Goal: Communication & Community: Answer question/provide support

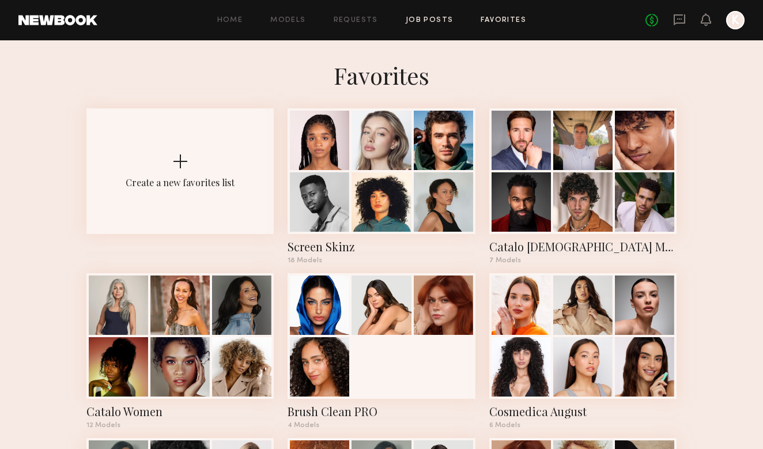
click at [419, 17] on link "Job Posts" at bounding box center [430, 20] width 48 height 7
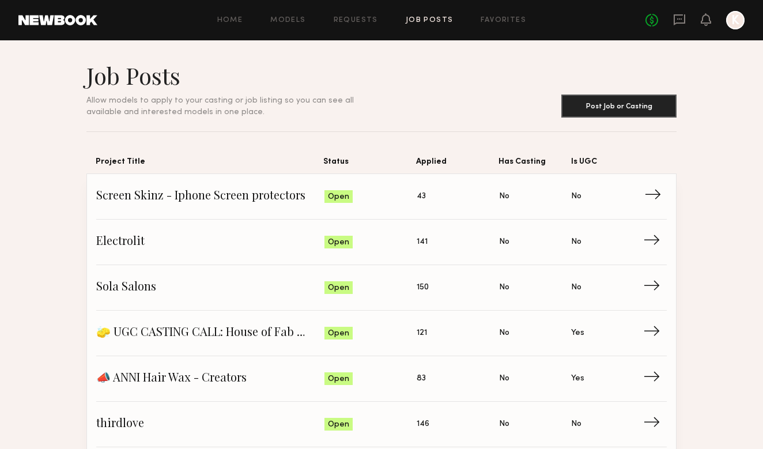
click at [419, 197] on span "43" at bounding box center [421, 196] width 9 height 13
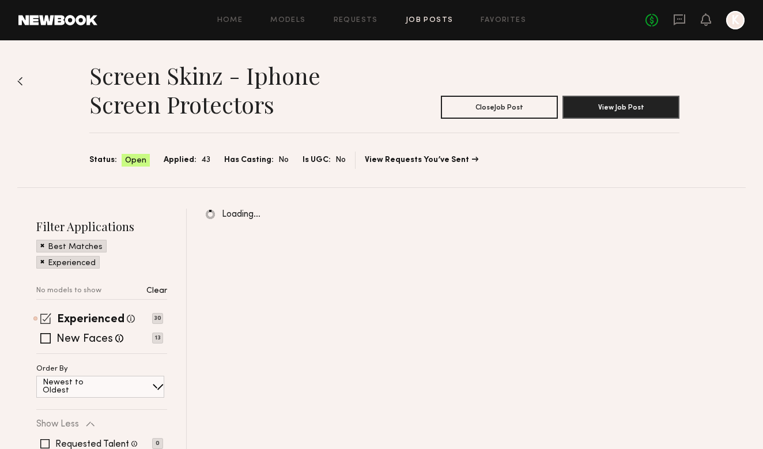
click at [48, 319] on span at bounding box center [45, 318] width 11 height 11
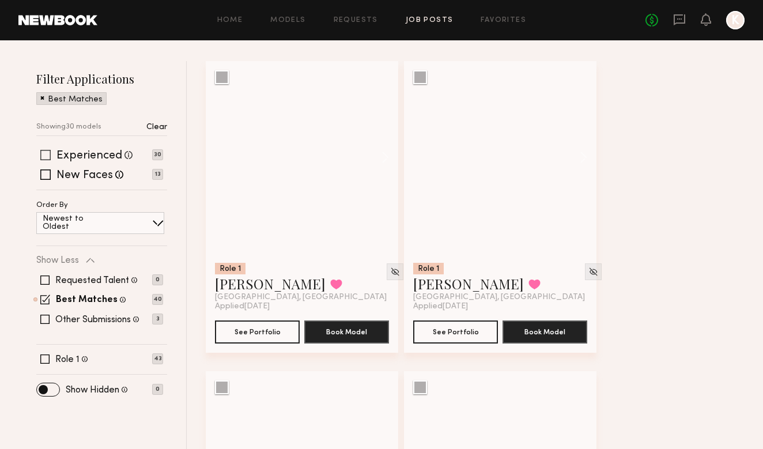
scroll to position [157, 0]
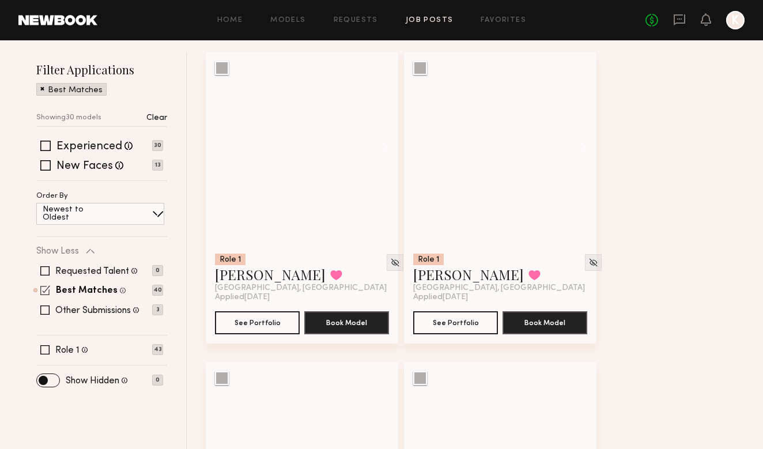
click at [45, 288] on span at bounding box center [45, 290] width 10 height 10
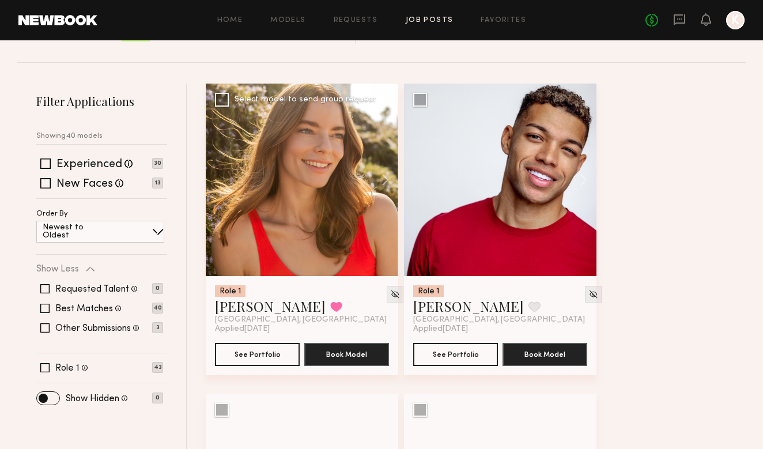
scroll to position [115, 0]
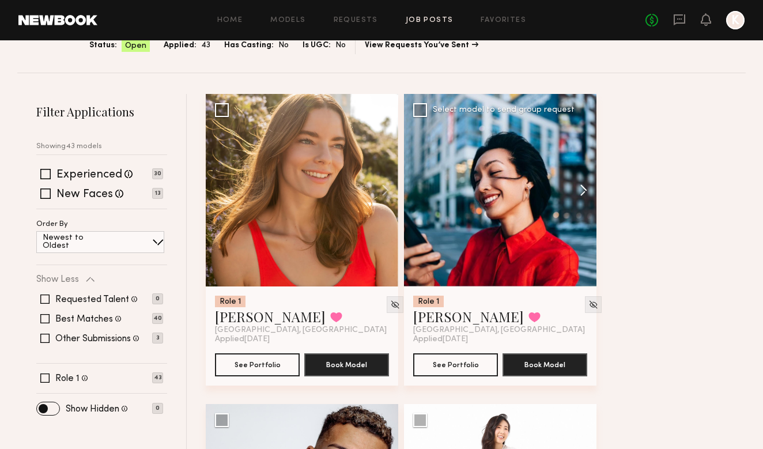
click at [577, 187] on button at bounding box center [578, 190] width 37 height 193
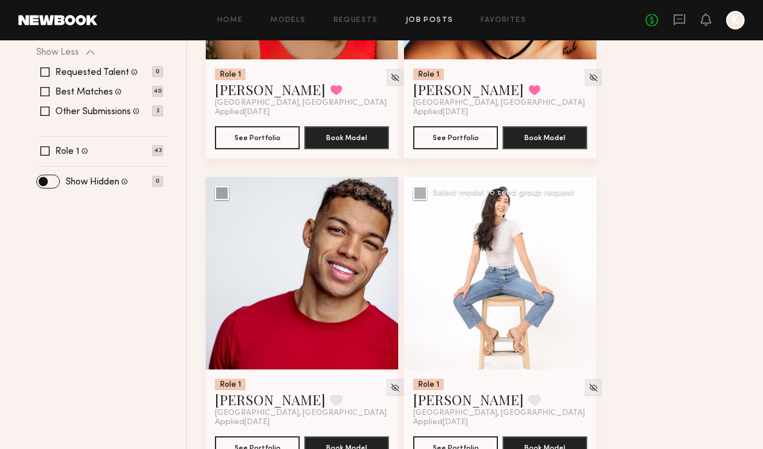
scroll to position [356, 0]
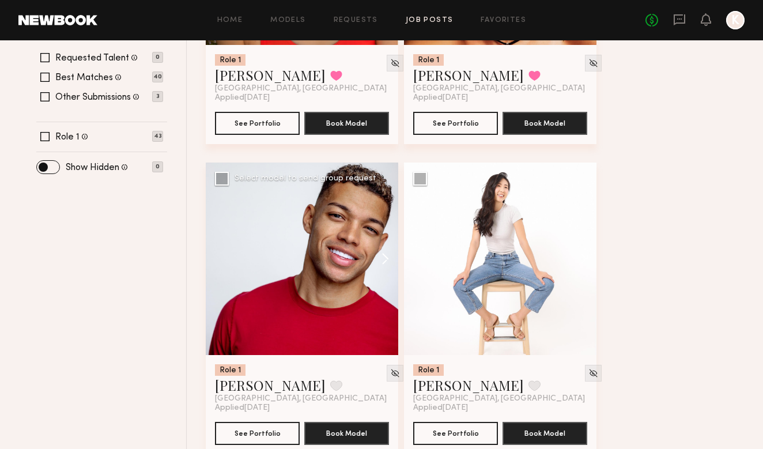
click at [392, 261] on button at bounding box center [380, 259] width 37 height 193
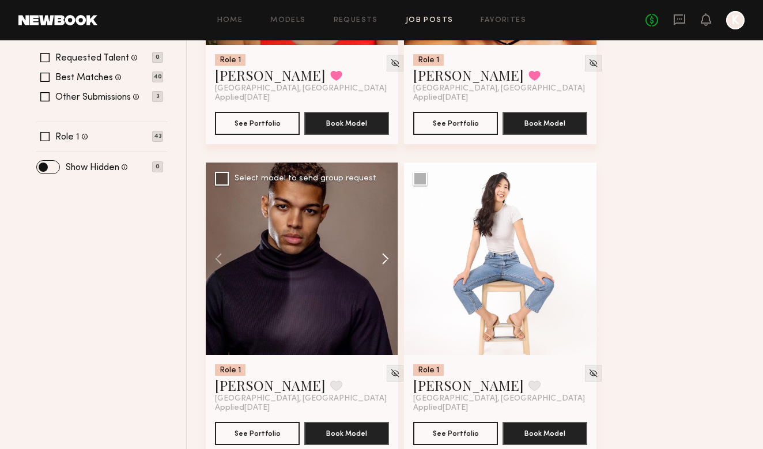
click at [390, 261] on button at bounding box center [380, 259] width 37 height 193
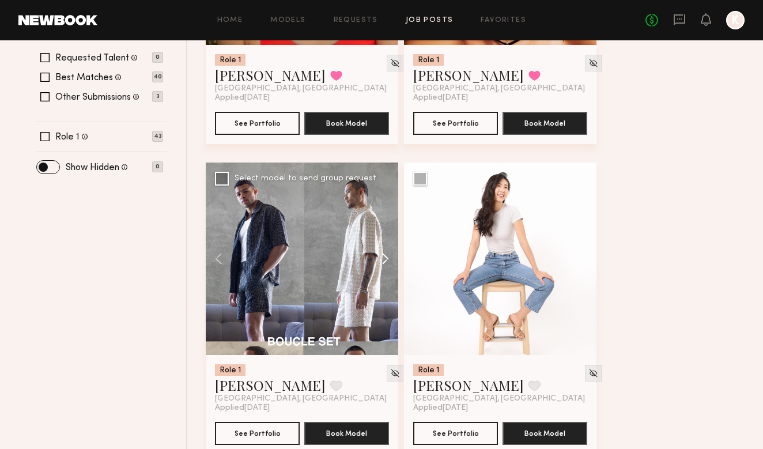
click at [390, 261] on button at bounding box center [380, 259] width 37 height 193
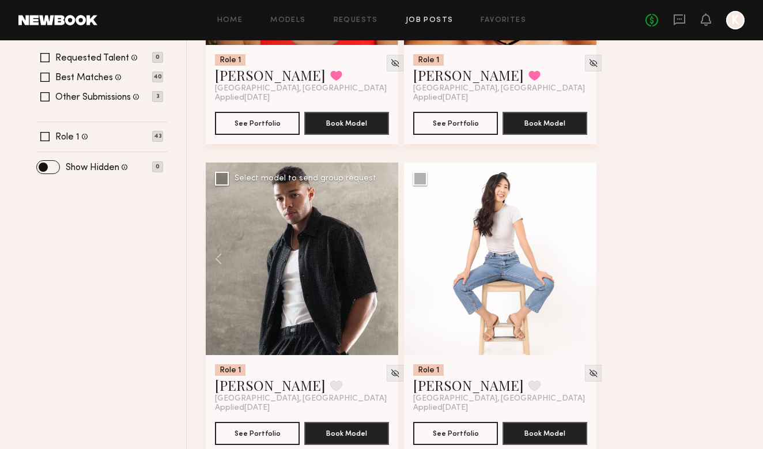
click at [390, 260] on div at bounding box center [302, 259] width 193 height 193
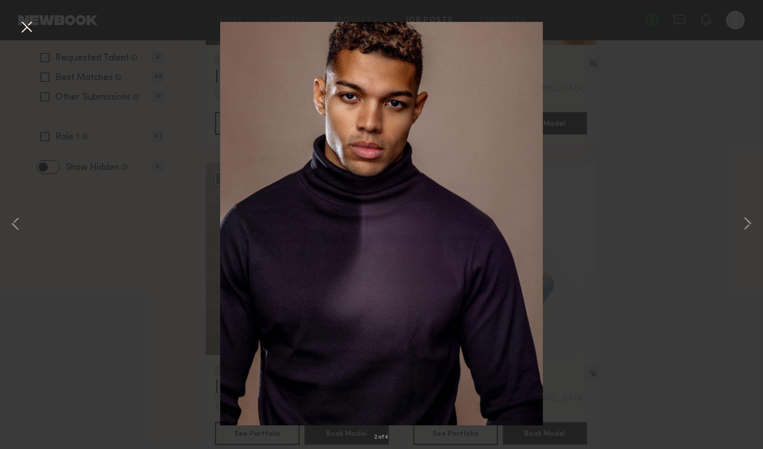
click at [31, 24] on button at bounding box center [26, 27] width 18 height 21
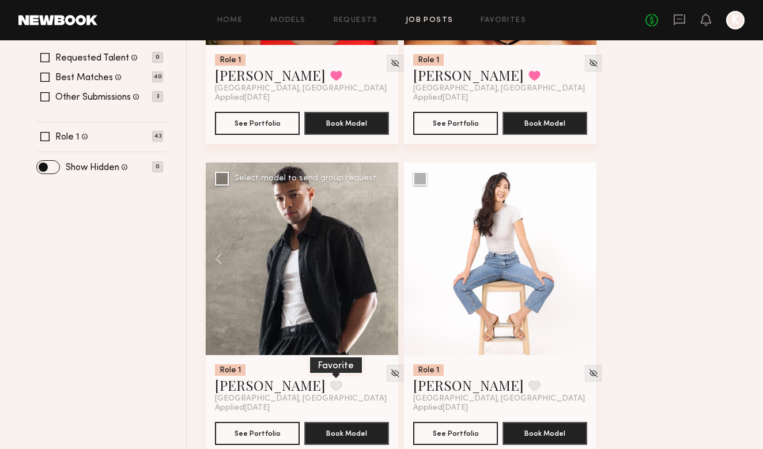
click at [330, 381] on button at bounding box center [336, 386] width 12 height 10
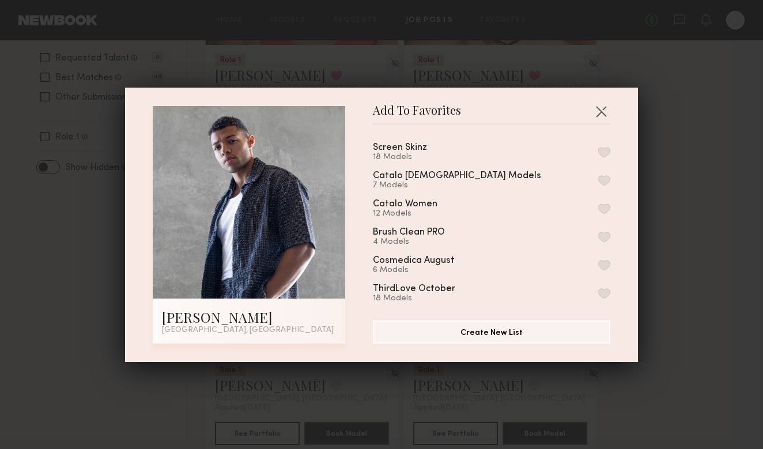
click at [605, 148] on button "button" at bounding box center [605, 152] width 12 height 10
click at [599, 111] on button "button" at bounding box center [601, 111] width 18 height 18
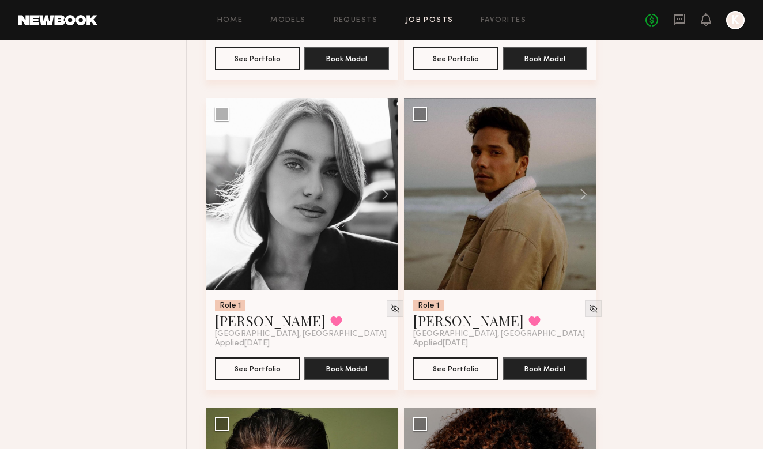
scroll to position [1042, 0]
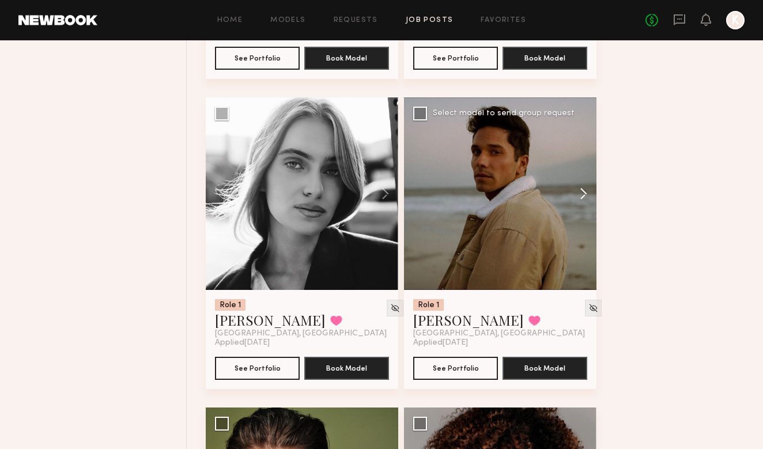
click at [586, 188] on button at bounding box center [578, 193] width 37 height 193
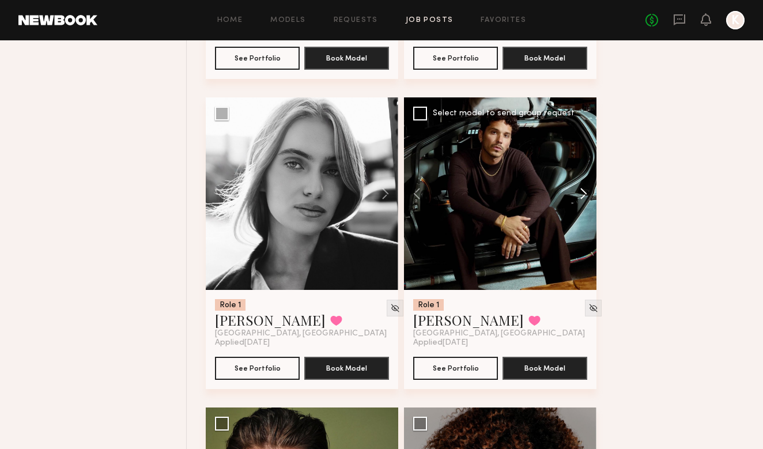
click at [586, 188] on button at bounding box center [578, 193] width 37 height 193
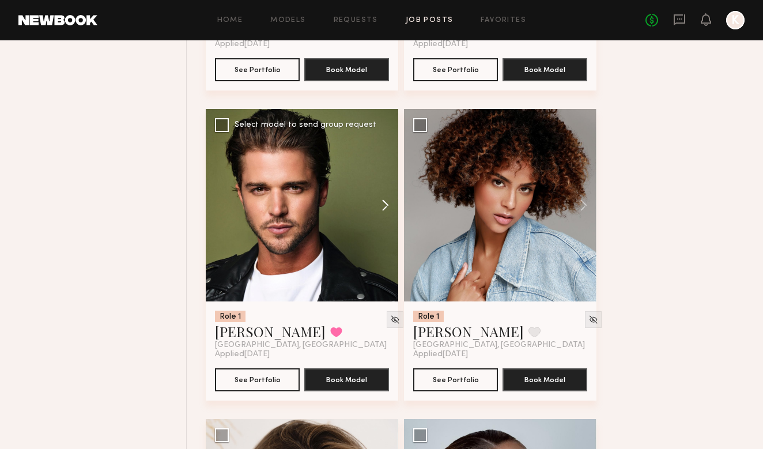
scroll to position [1342, 0]
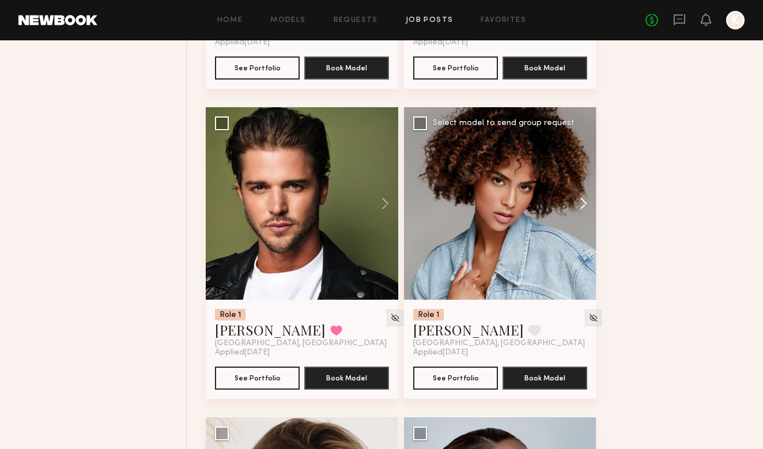
click at [580, 194] on button at bounding box center [578, 203] width 37 height 193
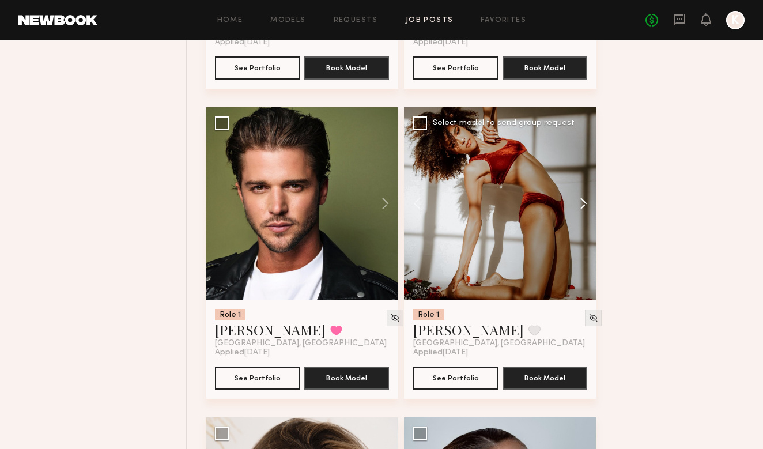
click at [580, 194] on button at bounding box center [578, 203] width 37 height 193
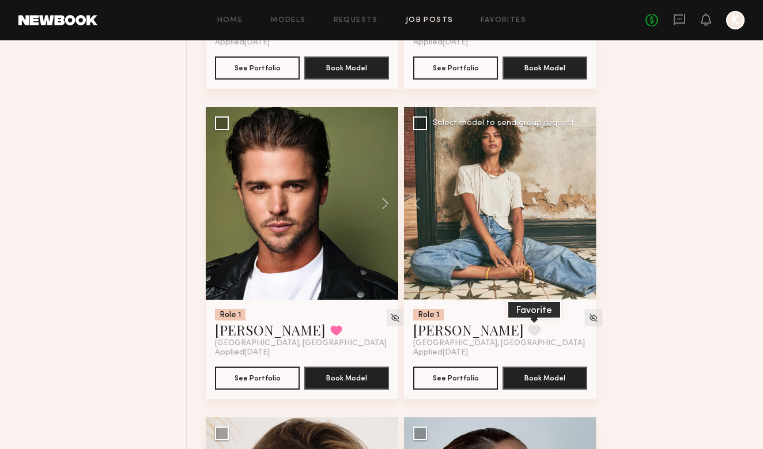
click at [529, 327] on button at bounding box center [535, 330] width 12 height 10
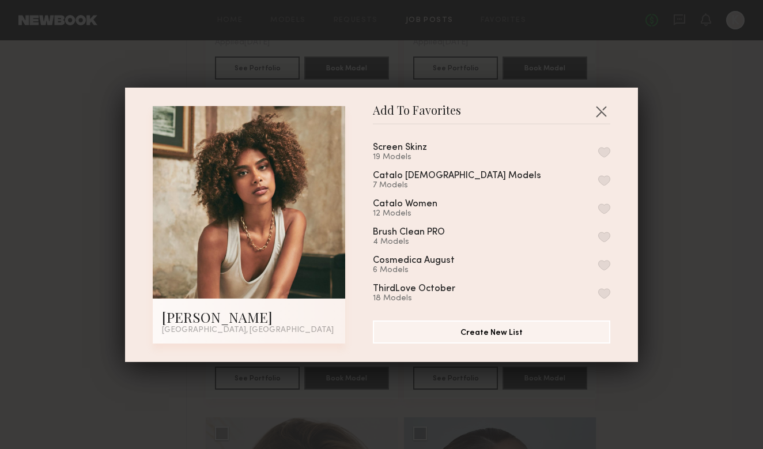
click at [600, 153] on button "button" at bounding box center [605, 152] width 12 height 10
click at [602, 108] on button "button" at bounding box center [601, 111] width 18 height 18
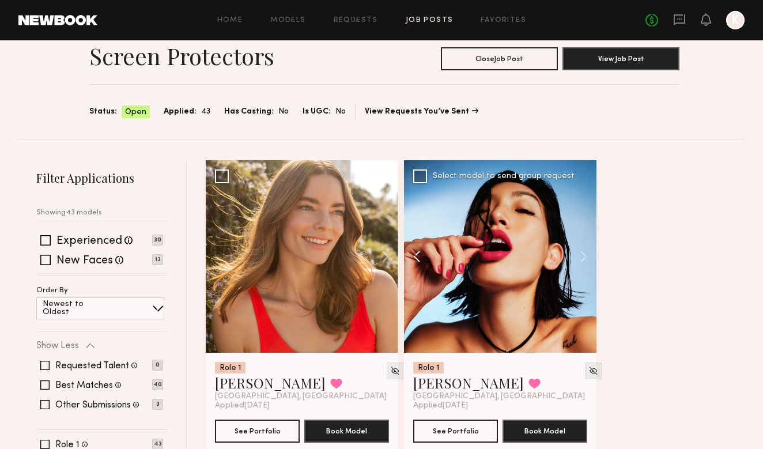
scroll to position [56, 0]
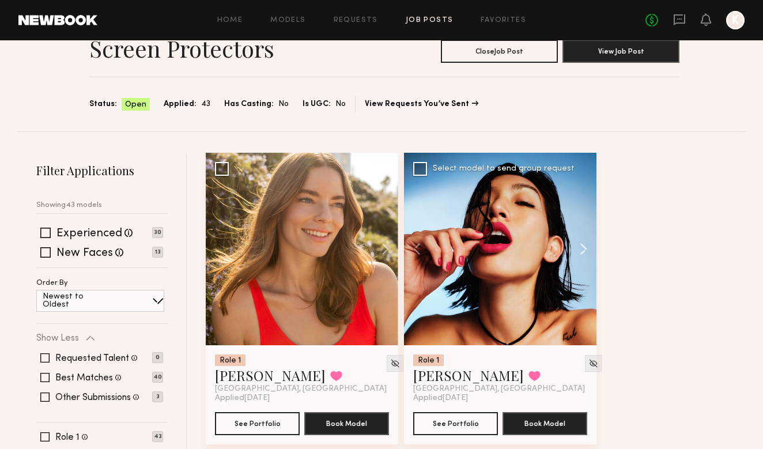
click at [585, 239] on button at bounding box center [578, 249] width 37 height 193
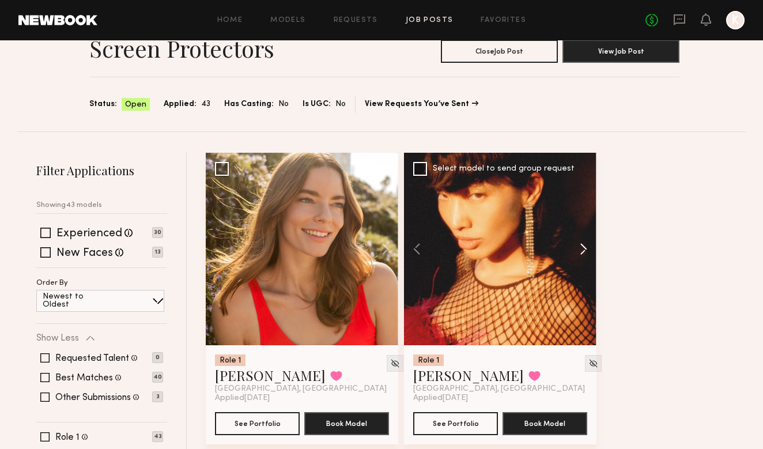
click at [585, 239] on button at bounding box center [578, 249] width 37 height 193
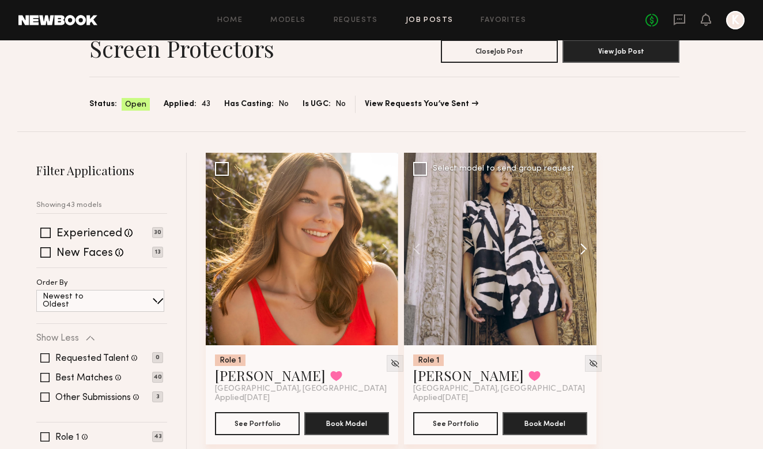
click at [585, 239] on button at bounding box center [578, 249] width 37 height 193
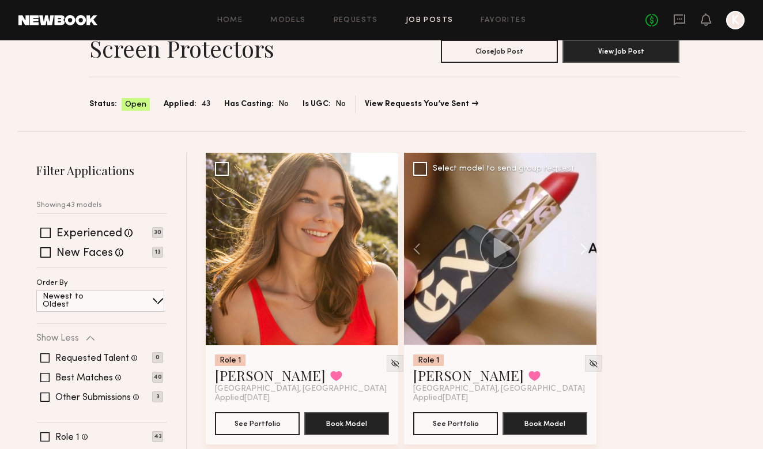
click at [585, 239] on button at bounding box center [578, 249] width 37 height 193
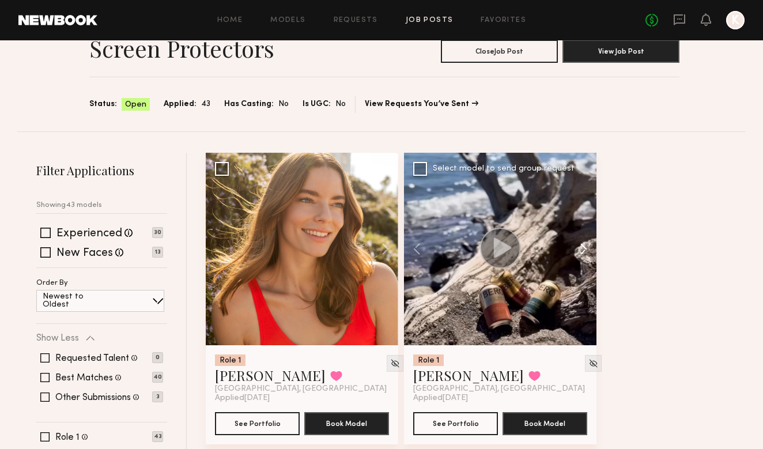
click at [585, 239] on button at bounding box center [578, 249] width 37 height 193
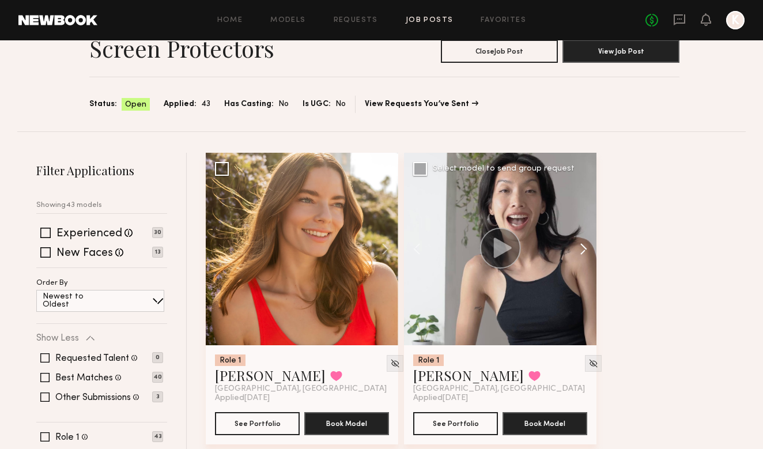
click at [585, 239] on button at bounding box center [578, 249] width 37 height 193
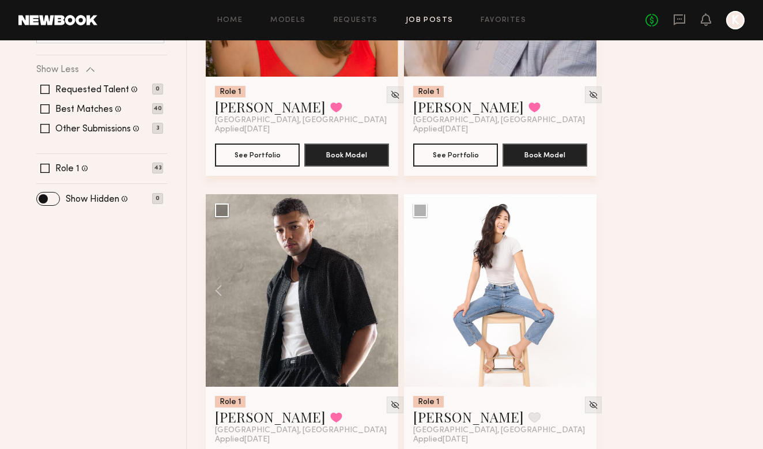
scroll to position [423, 0]
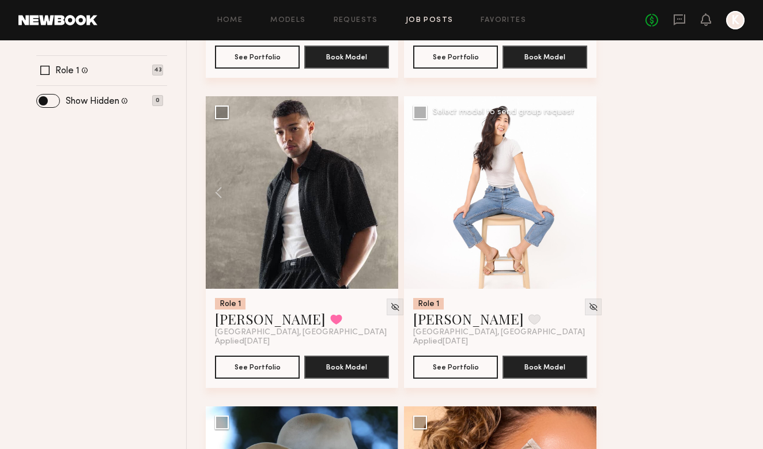
click at [585, 199] on button at bounding box center [578, 192] width 37 height 193
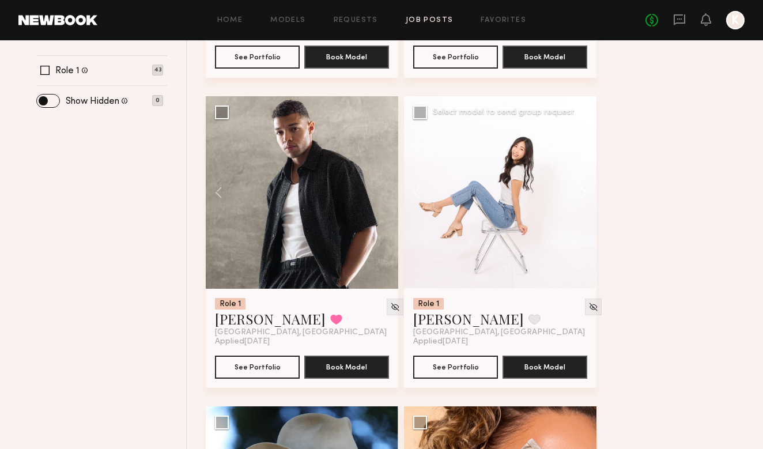
click at [585, 199] on button at bounding box center [578, 192] width 37 height 193
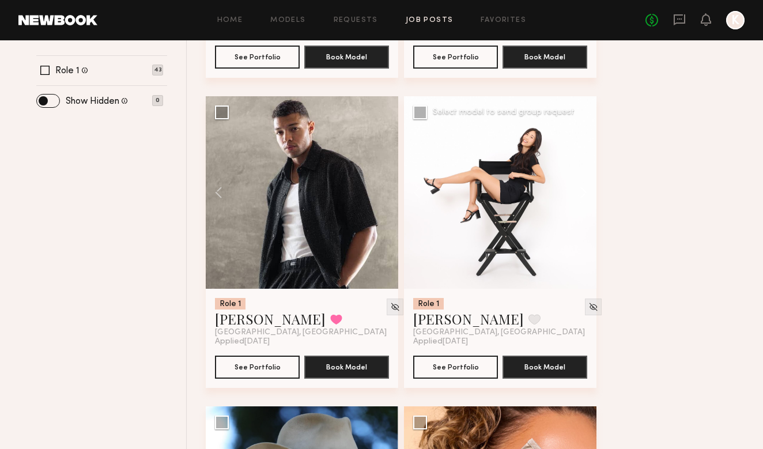
click at [585, 198] on button at bounding box center [578, 192] width 37 height 193
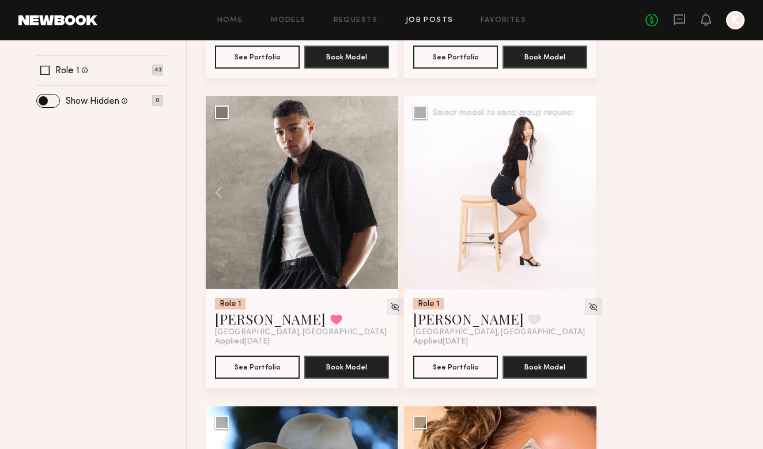
click at [585, 198] on button at bounding box center [578, 192] width 37 height 193
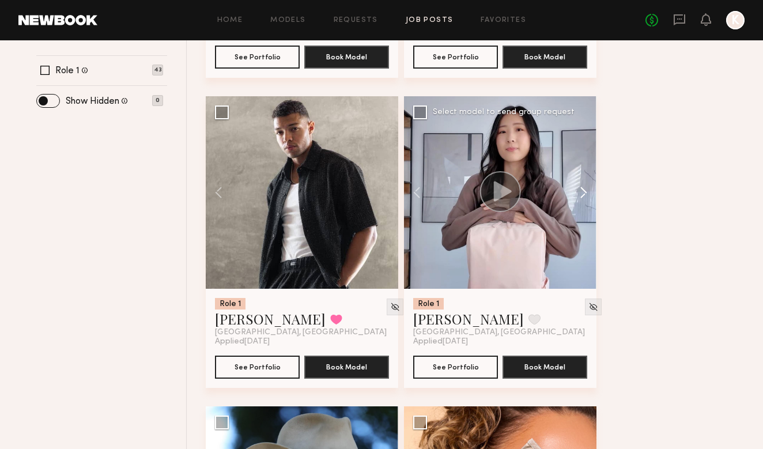
click at [585, 198] on button at bounding box center [578, 192] width 37 height 193
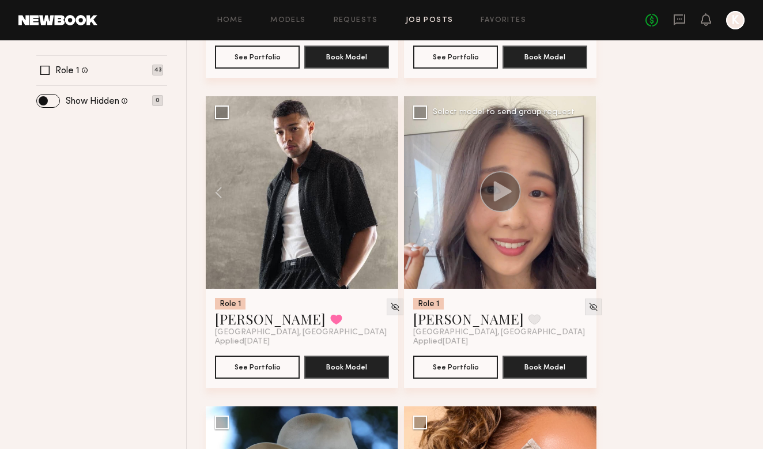
click at [587, 200] on div at bounding box center [500, 192] width 193 height 193
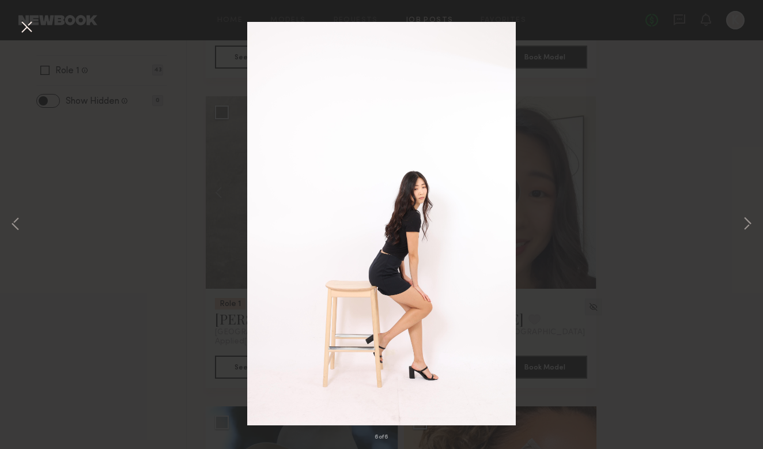
click at [590, 200] on div "6 of 6" at bounding box center [381, 224] width 763 height 449
click at [17, 31] on button at bounding box center [26, 27] width 18 height 21
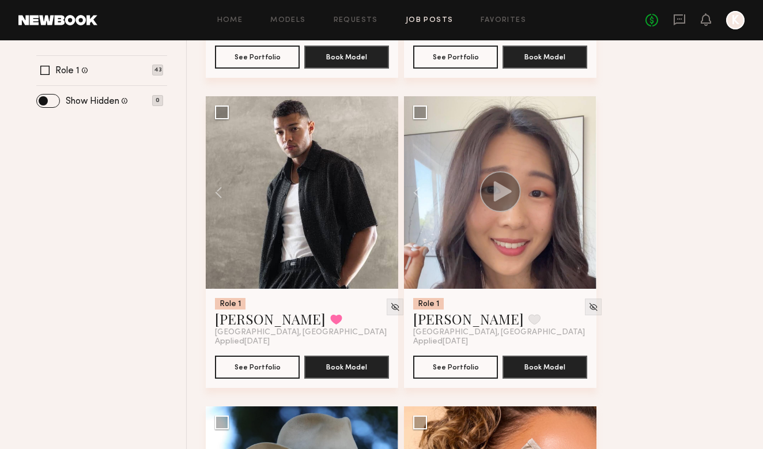
click at [427, 16] on div "Home Models Requests Job Posts Favorites Sign Out No fees up to $5,000 K" at bounding box center [421, 20] width 648 height 18
click at [427, 17] on link "Job Posts" at bounding box center [430, 20] width 48 height 7
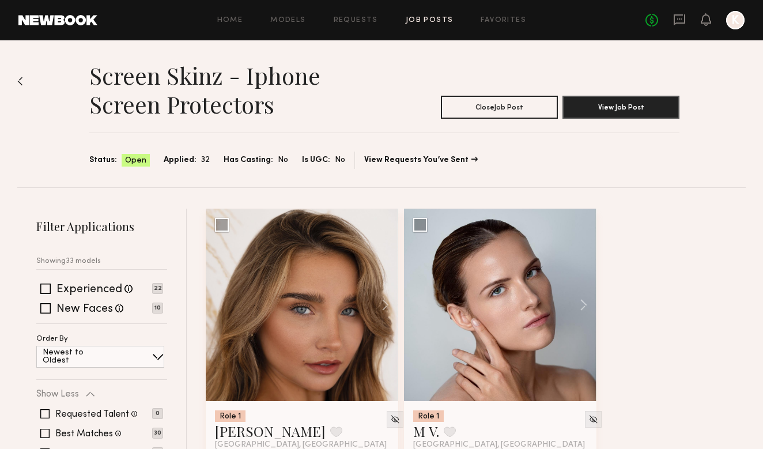
scroll to position [1589, 0]
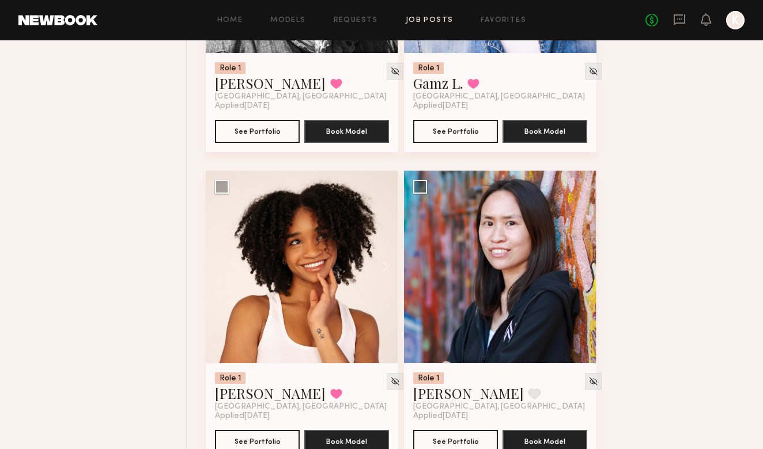
click at [413, 14] on div "Home Models Requests Job Posts Favorites Sign Out No fees up to $5,000 K" at bounding box center [421, 20] width 648 height 18
click at [413, 17] on link "Job Posts" at bounding box center [430, 20] width 48 height 7
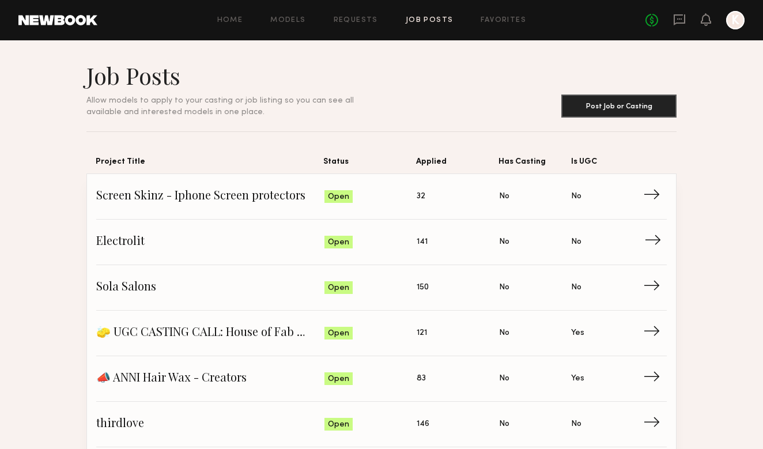
click at [202, 249] on span "Electrolit" at bounding box center [210, 242] width 228 height 17
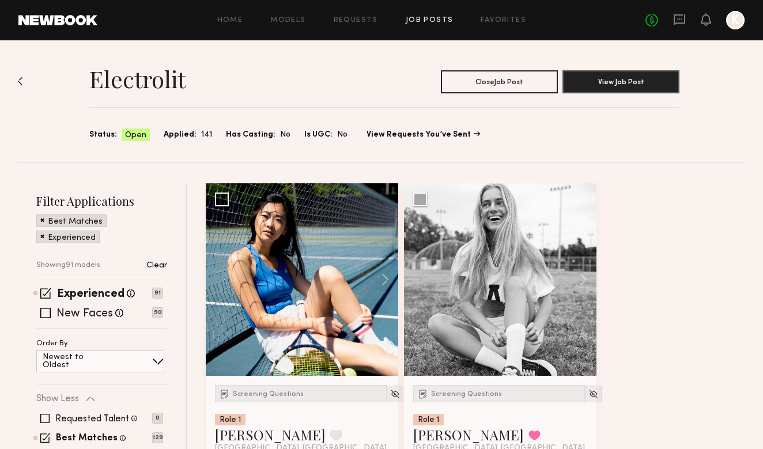
click at [442, 21] on link "Job Posts" at bounding box center [430, 20] width 48 height 7
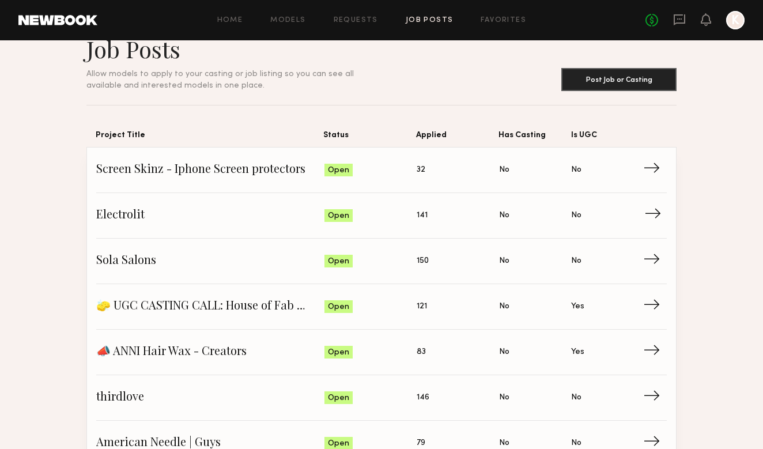
scroll to position [35, 0]
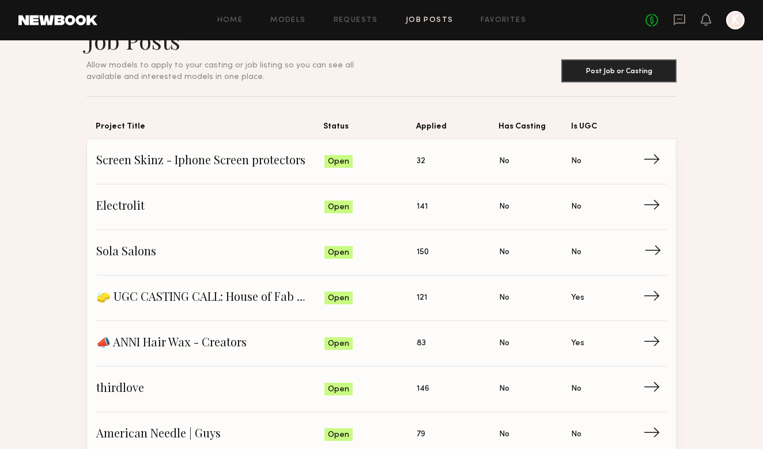
click at [279, 249] on span "Sola Salons" at bounding box center [210, 252] width 228 height 17
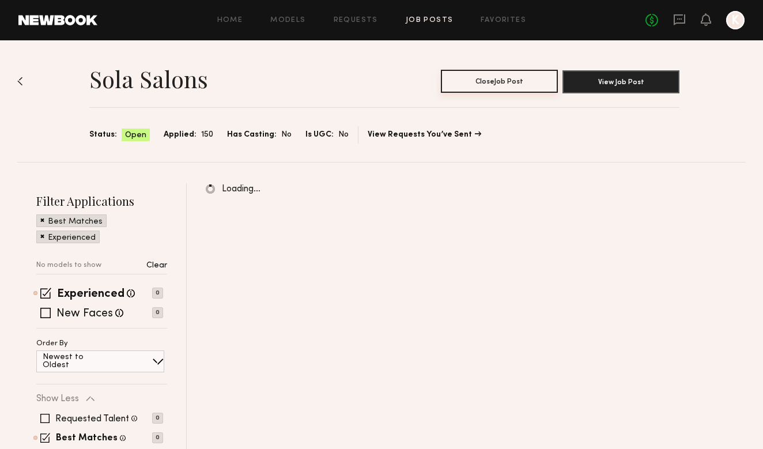
click at [503, 85] on button "Close Job Post" at bounding box center [499, 81] width 117 height 23
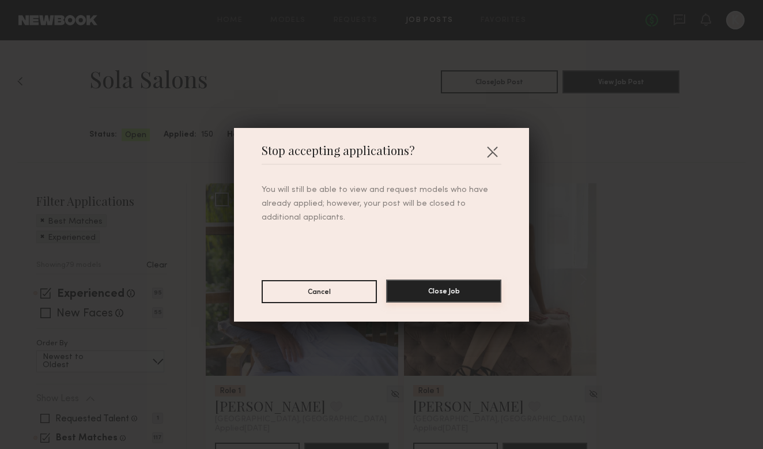
click at [427, 298] on button "Close Job" at bounding box center [443, 291] width 115 height 23
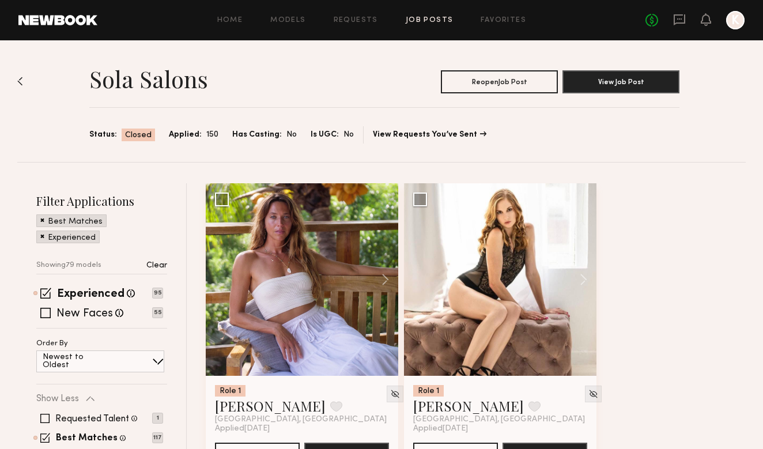
click at [433, 21] on link "Job Posts" at bounding box center [430, 20] width 48 height 7
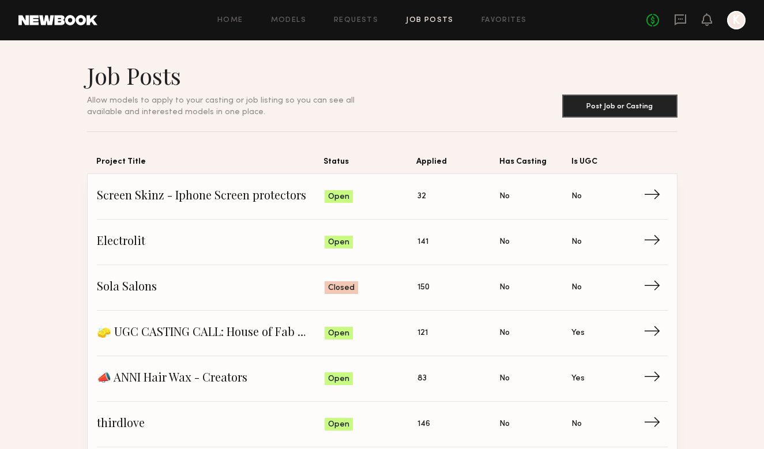
click at [688, 23] on div "No fees up to $5,000 K" at bounding box center [695, 20] width 99 height 18
click at [684, 22] on icon at bounding box center [681, 19] width 12 height 11
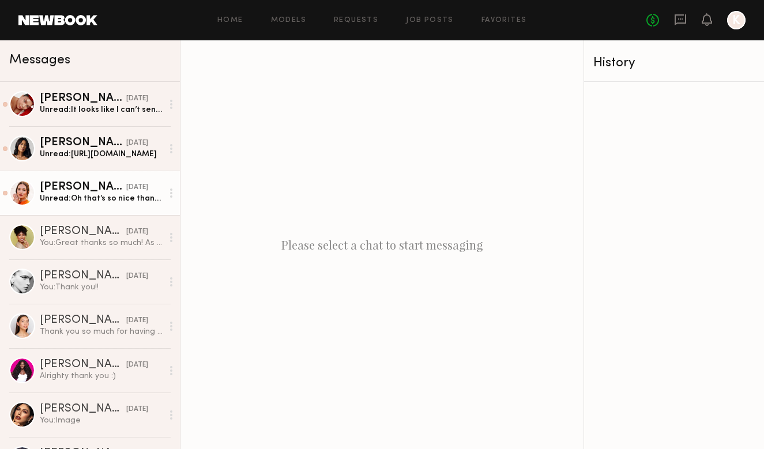
click at [95, 189] on div "Jules H." at bounding box center [83, 188] width 86 height 12
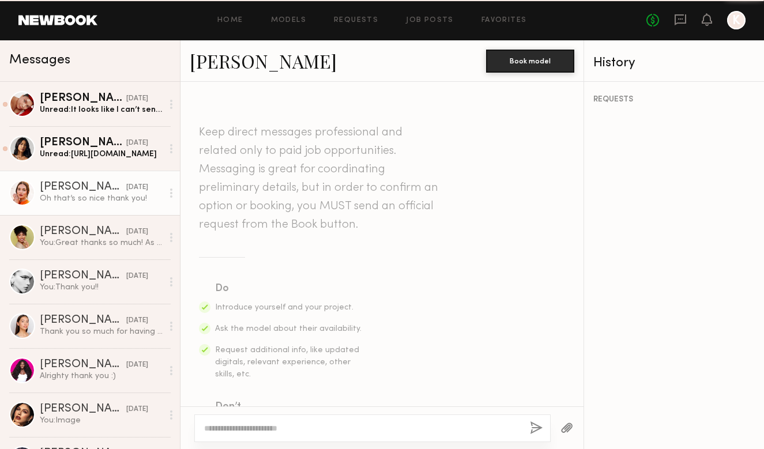
scroll to position [1801, 0]
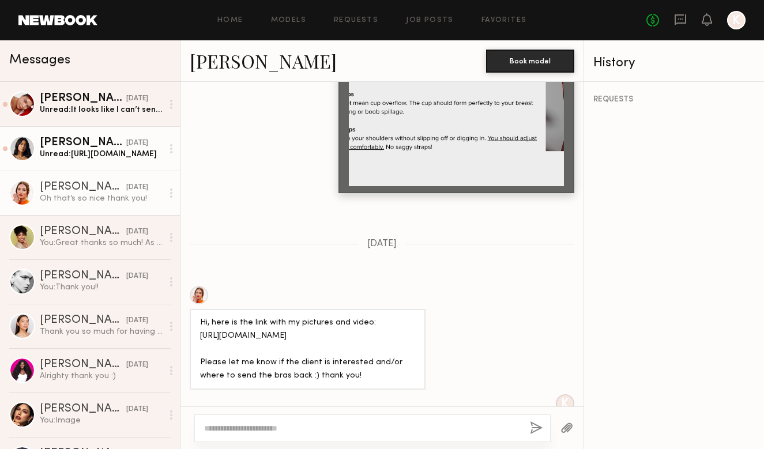
click at [89, 139] on div "Ericka B." at bounding box center [83, 143] width 86 height 12
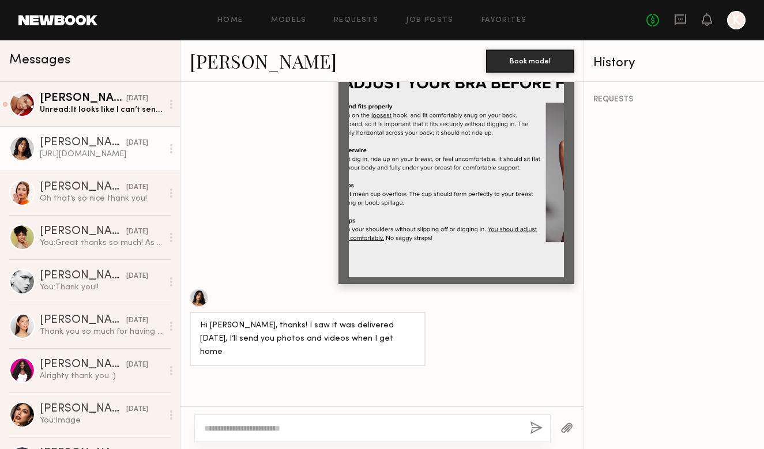
drag, startPoint x: 304, startPoint y: 382, endPoint x: 200, endPoint y: 381, distance: 104.4
copy div "https://we.tl/t-DcMi0vs6NX"
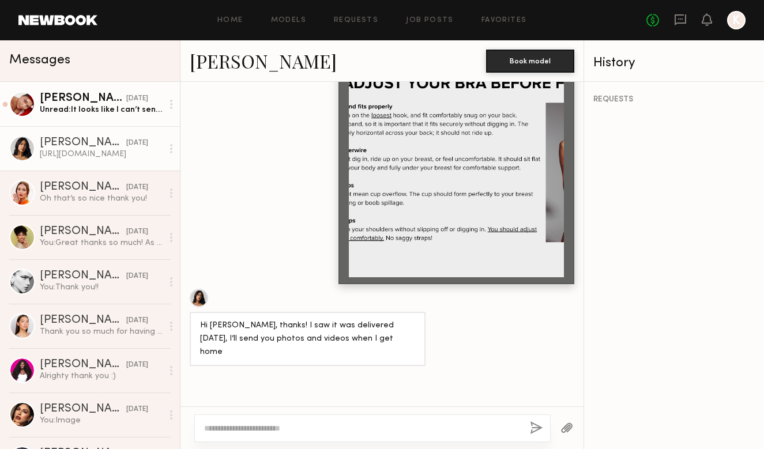
click at [110, 104] on div "Ann B." at bounding box center [83, 99] width 86 height 12
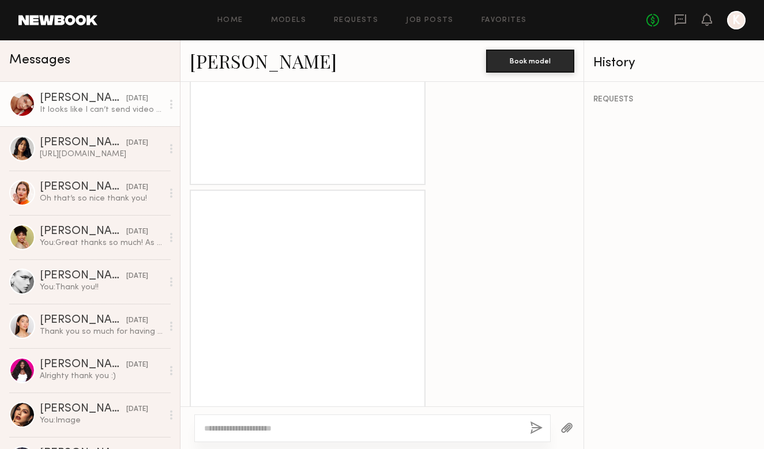
scroll to position [1561, 0]
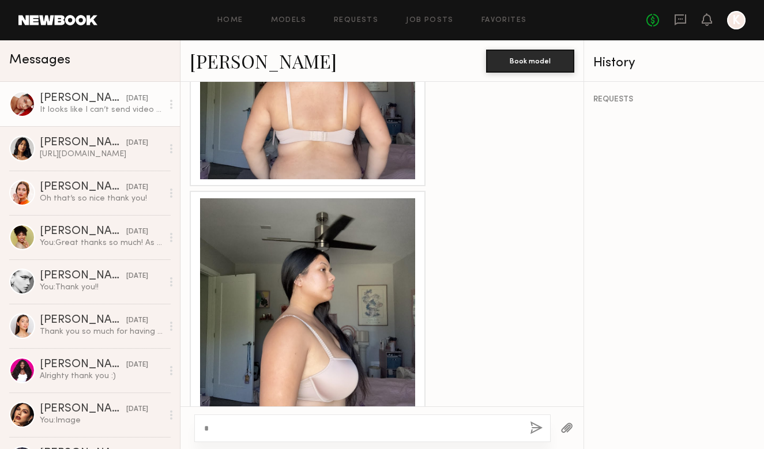
type textarea "*"
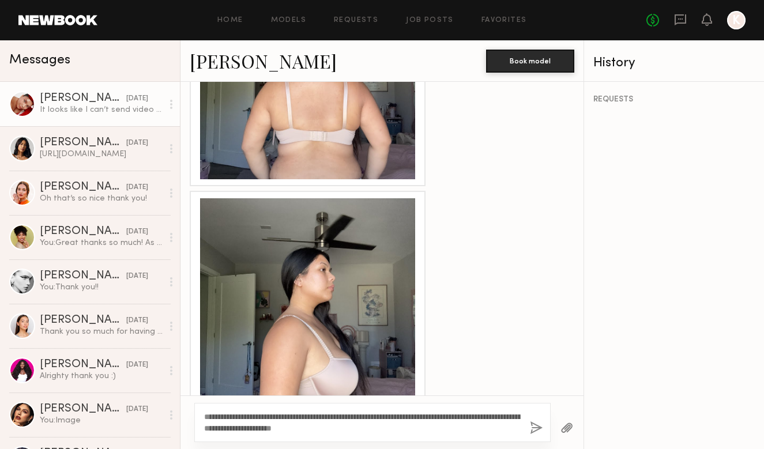
click at [311, 428] on textarea "**********" at bounding box center [362, 422] width 317 height 23
click at [415, 426] on textarea "**********" at bounding box center [362, 422] width 317 height 23
click at [411, 417] on textarea "**********" at bounding box center [362, 422] width 317 height 23
type textarea "**********"
click at [539, 430] on button "button" at bounding box center [536, 428] width 13 height 14
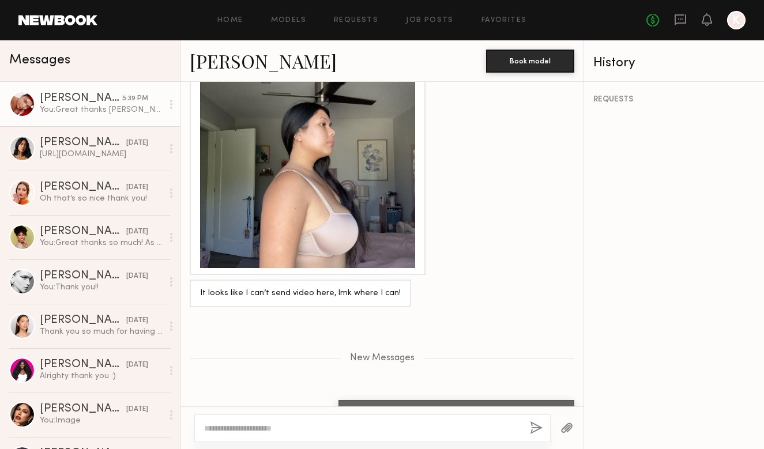
scroll to position [1776, 0]
